Goal: Check status: Check status

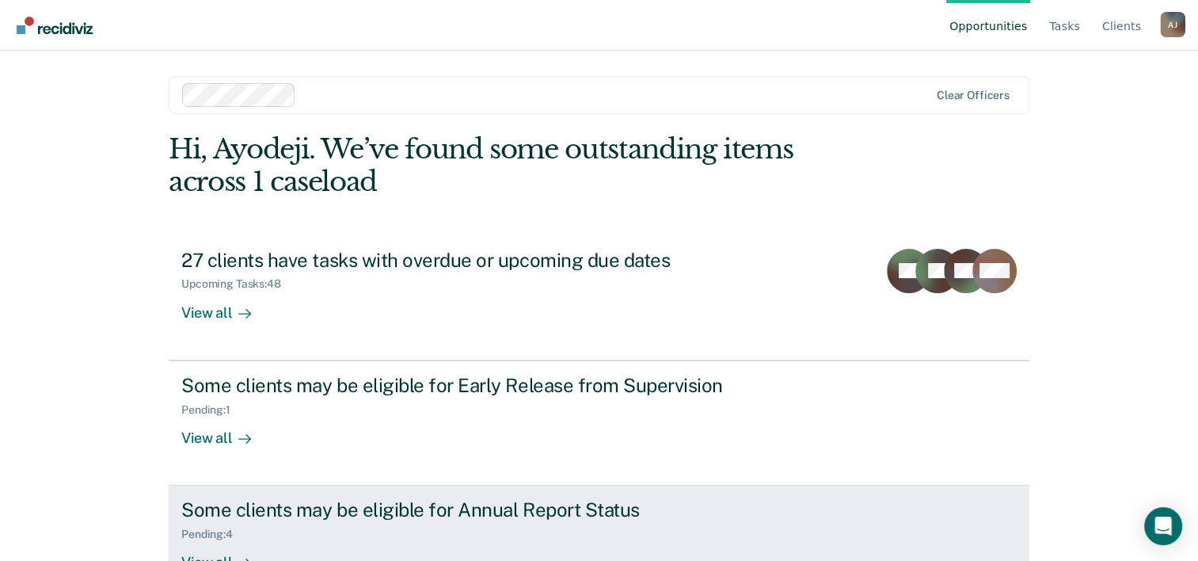
click at [217, 504] on div "Some clients may be eligible for Annual Report Status" at bounding box center [459, 509] width 556 height 23
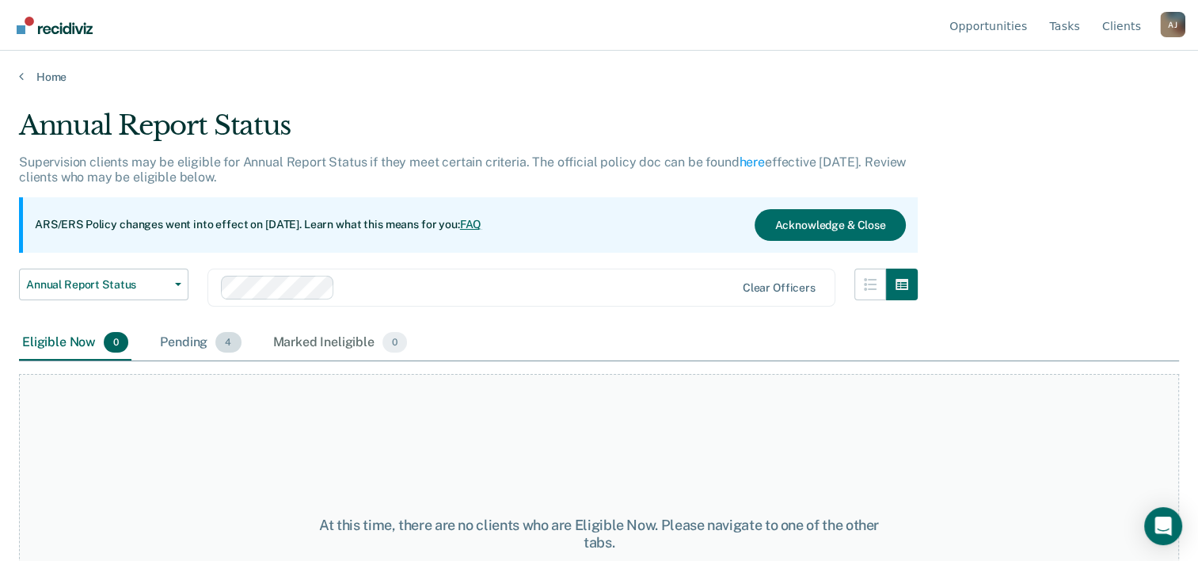
click at [177, 342] on div "Pending 4" at bounding box center [200, 342] width 87 height 35
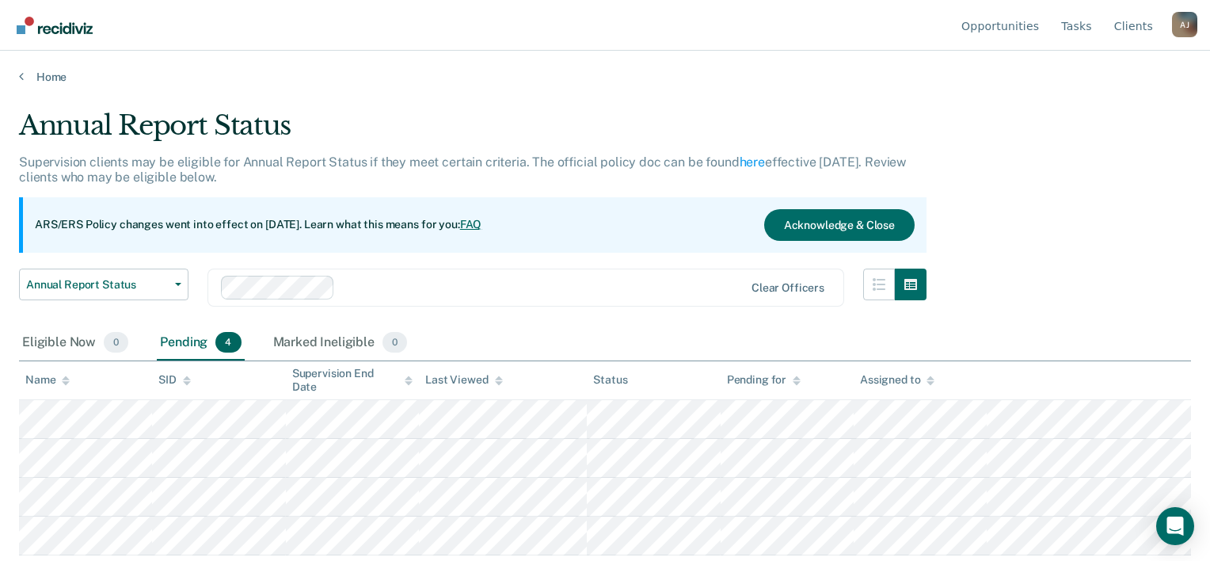
click at [495, 381] on icon at bounding box center [499, 383] width 8 height 4
